Goal: Transaction & Acquisition: Subscribe to service/newsletter

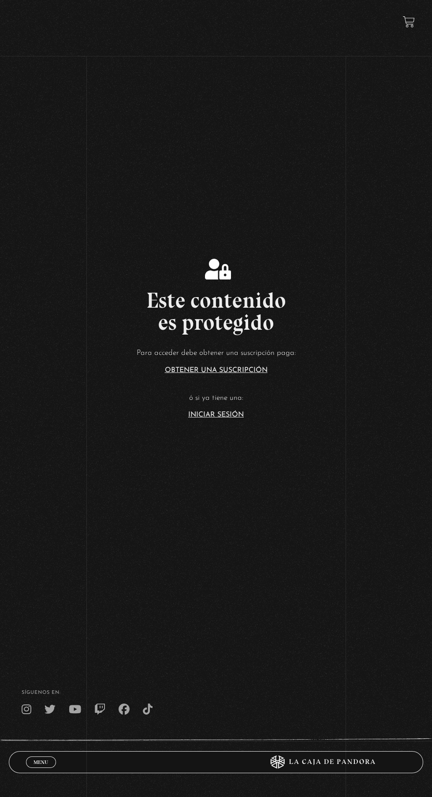
click at [225, 418] on link "Iniciar Sesión" at bounding box center [216, 414] width 56 height 7
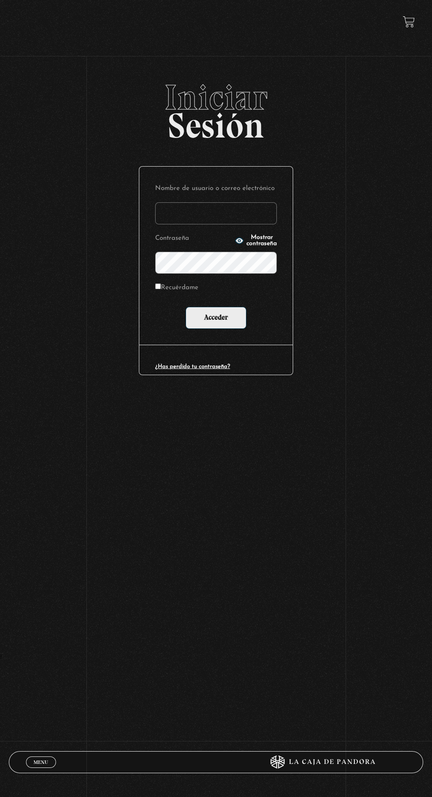
click at [255, 218] on input "Nombre de usuario o correo electrónico" at bounding box center [216, 213] width 122 height 22
type input "[EMAIL_ADDRESS][DOMAIN_NAME]"
click at [186, 307] on input "Acceder" at bounding box center [216, 318] width 61 height 22
click at [237, 329] on input "Acceder" at bounding box center [216, 318] width 61 height 22
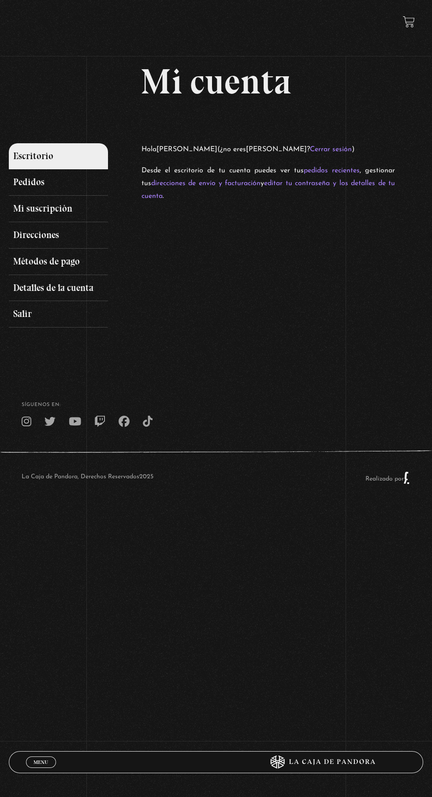
click at [60, 183] on link "Pedidos" at bounding box center [59, 182] width 100 height 26
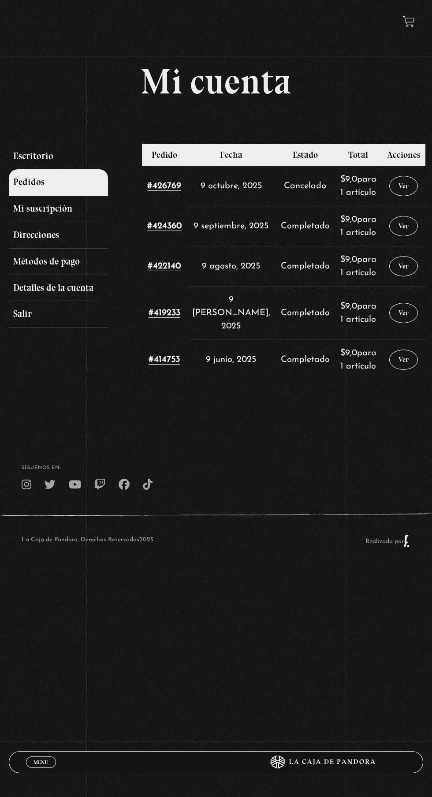
click at [402, 191] on link "Ver" at bounding box center [403, 186] width 29 height 20
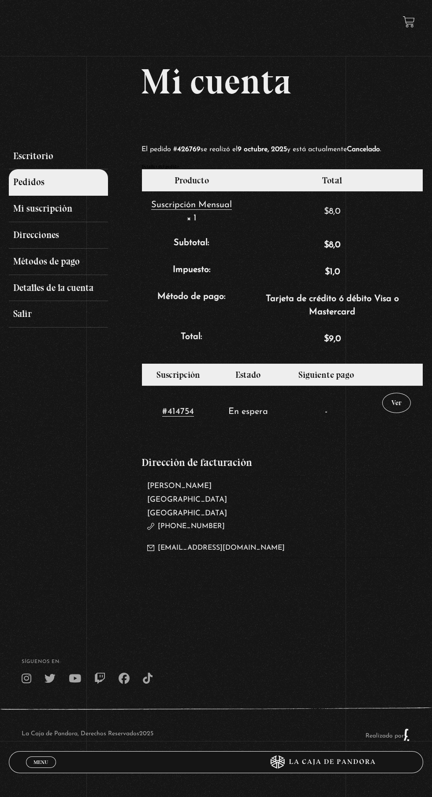
click at [397, 409] on link "Ver" at bounding box center [396, 403] width 29 height 20
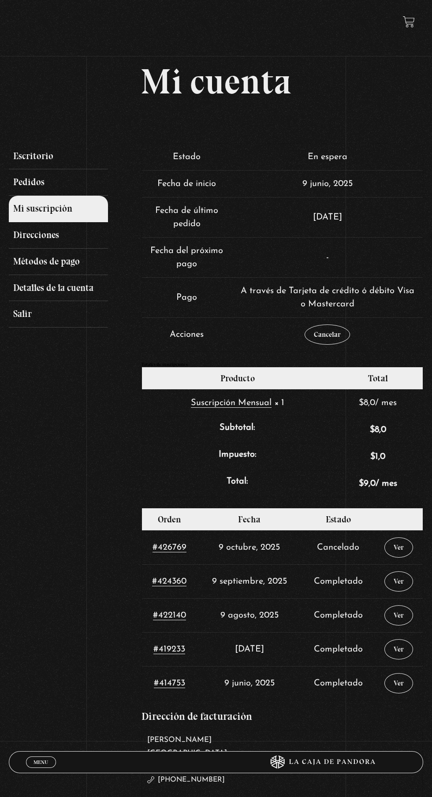
click at [342, 342] on link "Cancelar" at bounding box center [327, 334] width 45 height 20
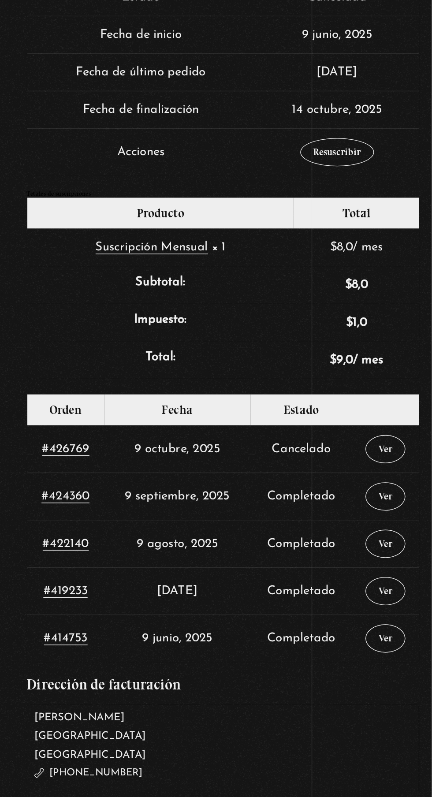
scroll to position [46, 0]
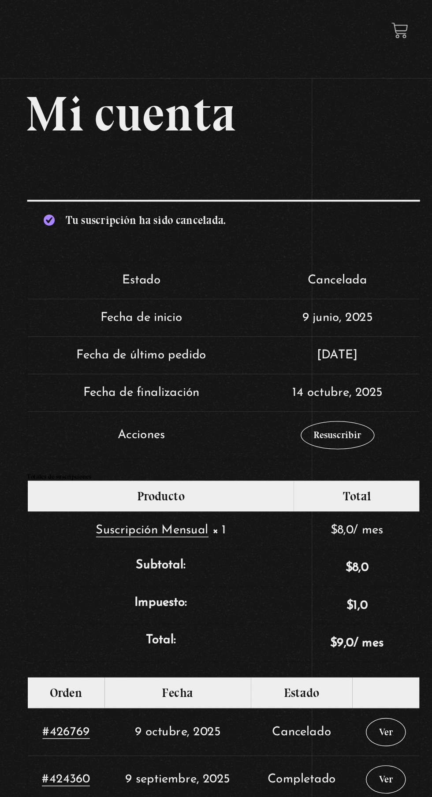
click at [373, 317] on link "Resuscribir" at bounding box center [364, 312] width 53 height 20
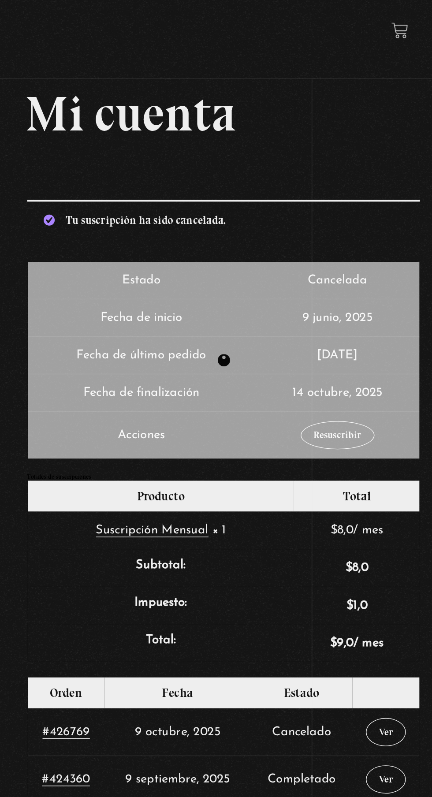
scroll to position [0, 0]
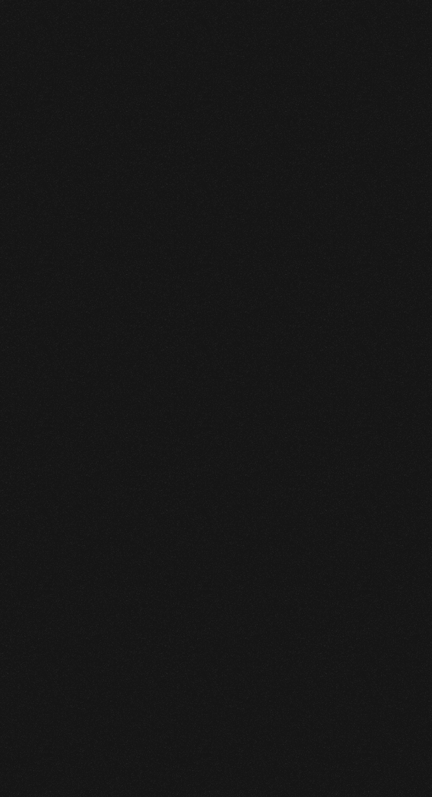
select select "DF"
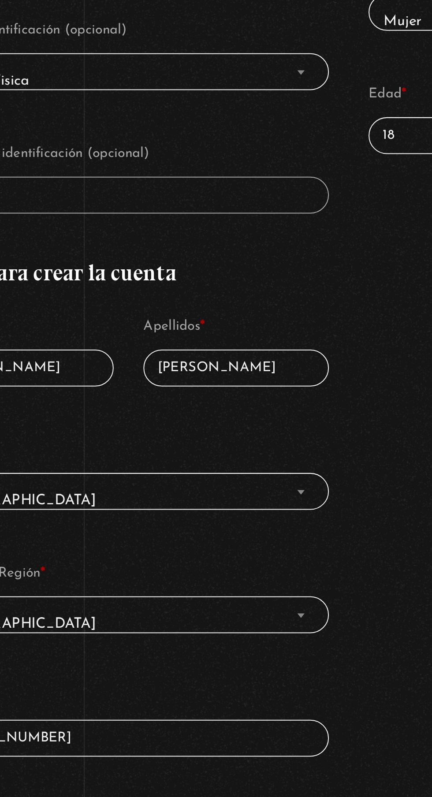
scroll to position [151, 0]
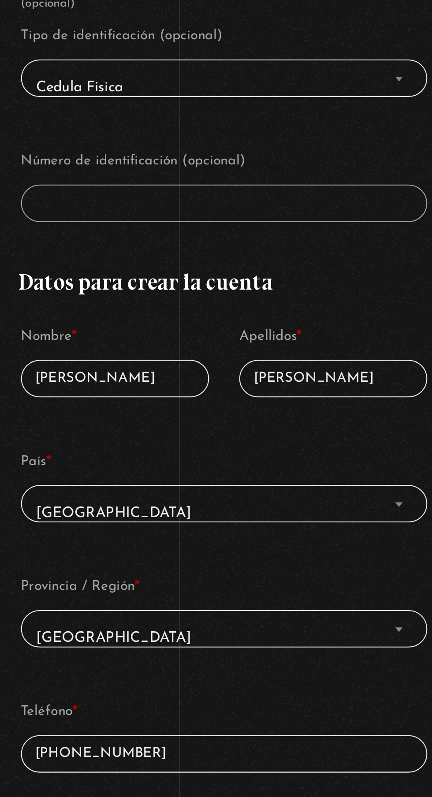
click at [187, 168] on span "Cedula Fisica" at bounding box center [108, 177] width 189 height 19
click at [190, 169] on span "Finalizar compra" at bounding box center [192, 172] width 9 height 11
click at [115, 170] on span "Cedula Fisica" at bounding box center [108, 177] width 189 height 19
click at [193, 167] on span "Finalizar compra" at bounding box center [192, 172] width 9 height 11
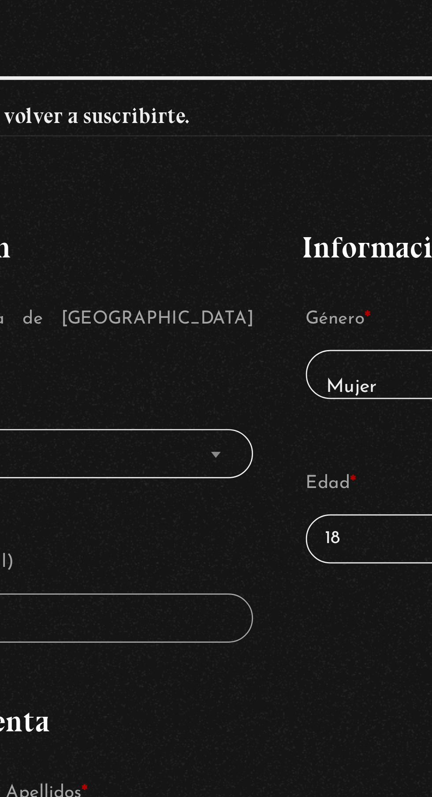
click at [255, 30] on div "Suscripción Oveja Negra Completa el pago para volver a suscribirte. ¿Tienes un …" at bounding box center [216, 438] width 415 height 1051
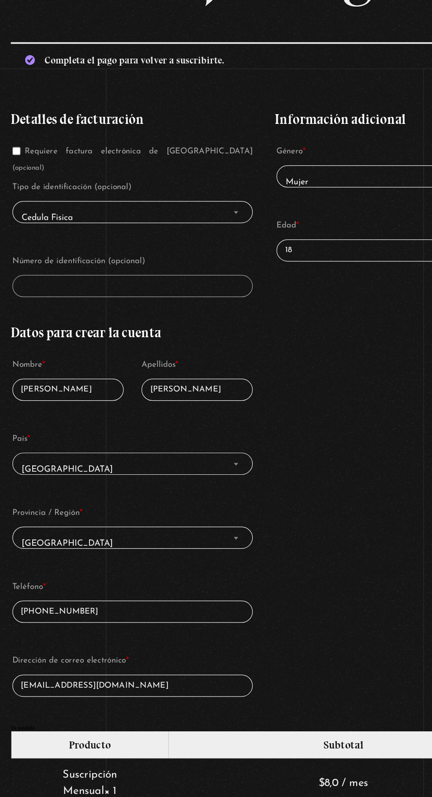
scroll to position [152, 0]
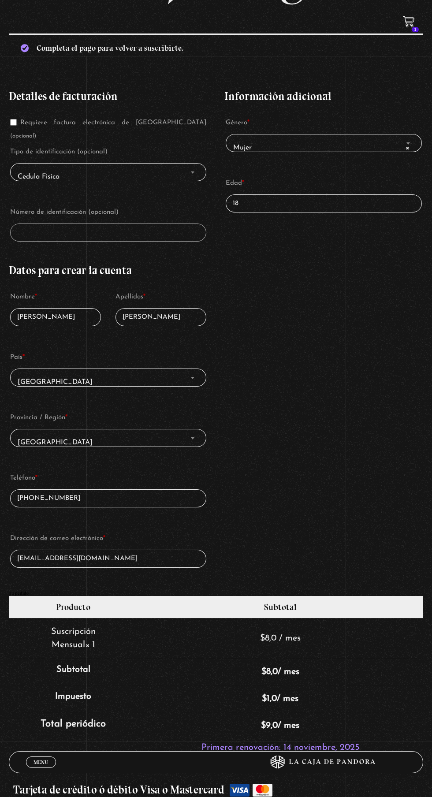
click at [195, 167] on span "Finalizar compra" at bounding box center [192, 172] width 9 height 11
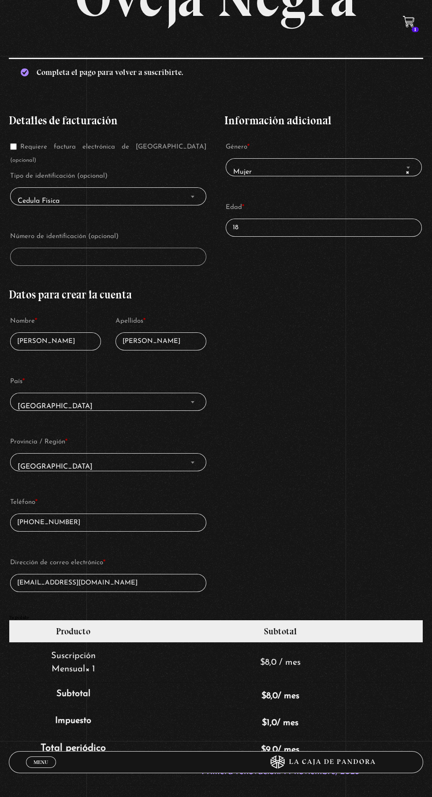
scroll to position [0, 0]
